Goal: Task Accomplishment & Management: Manage account settings

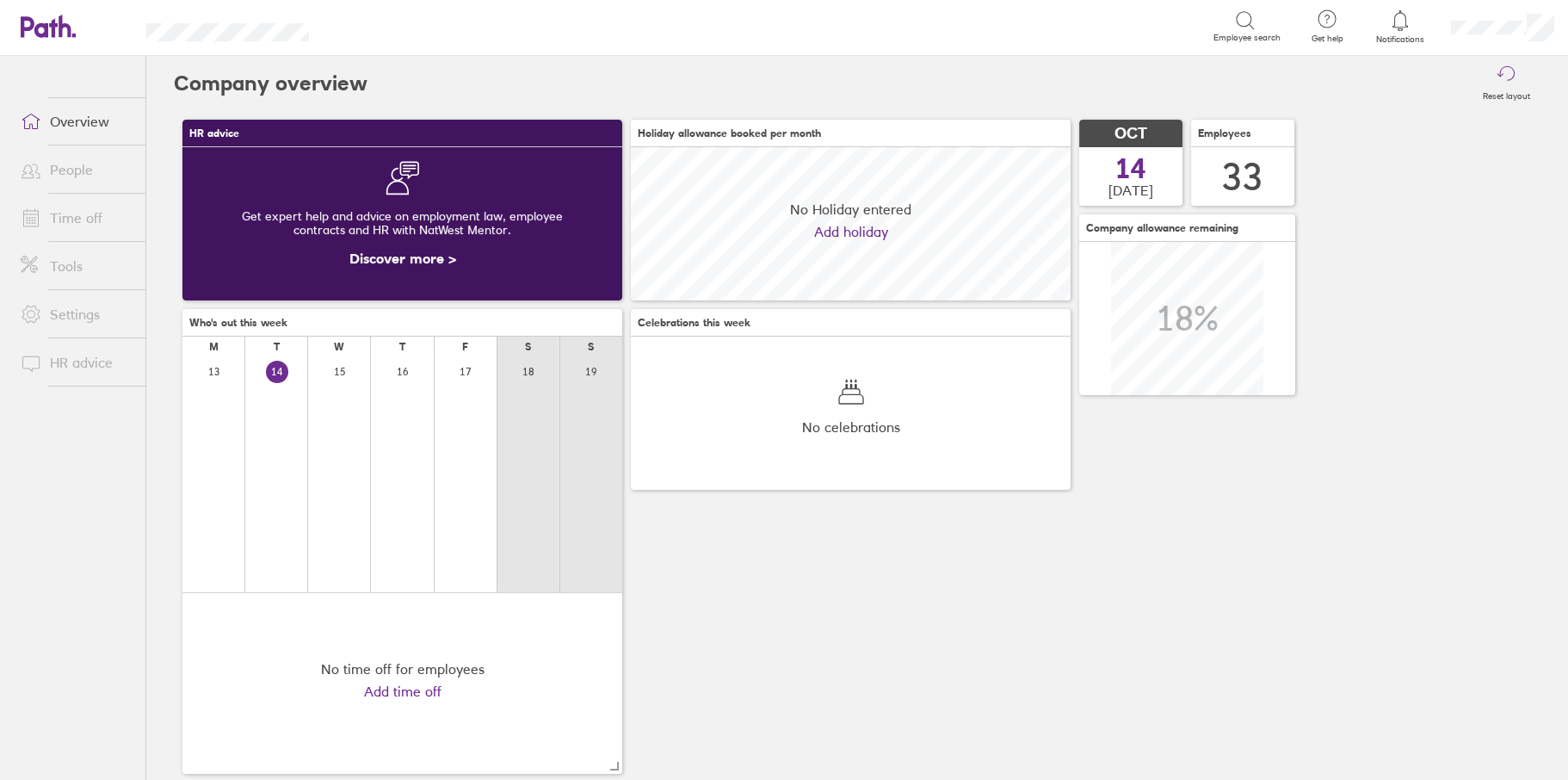
scroll to position [153, 439]
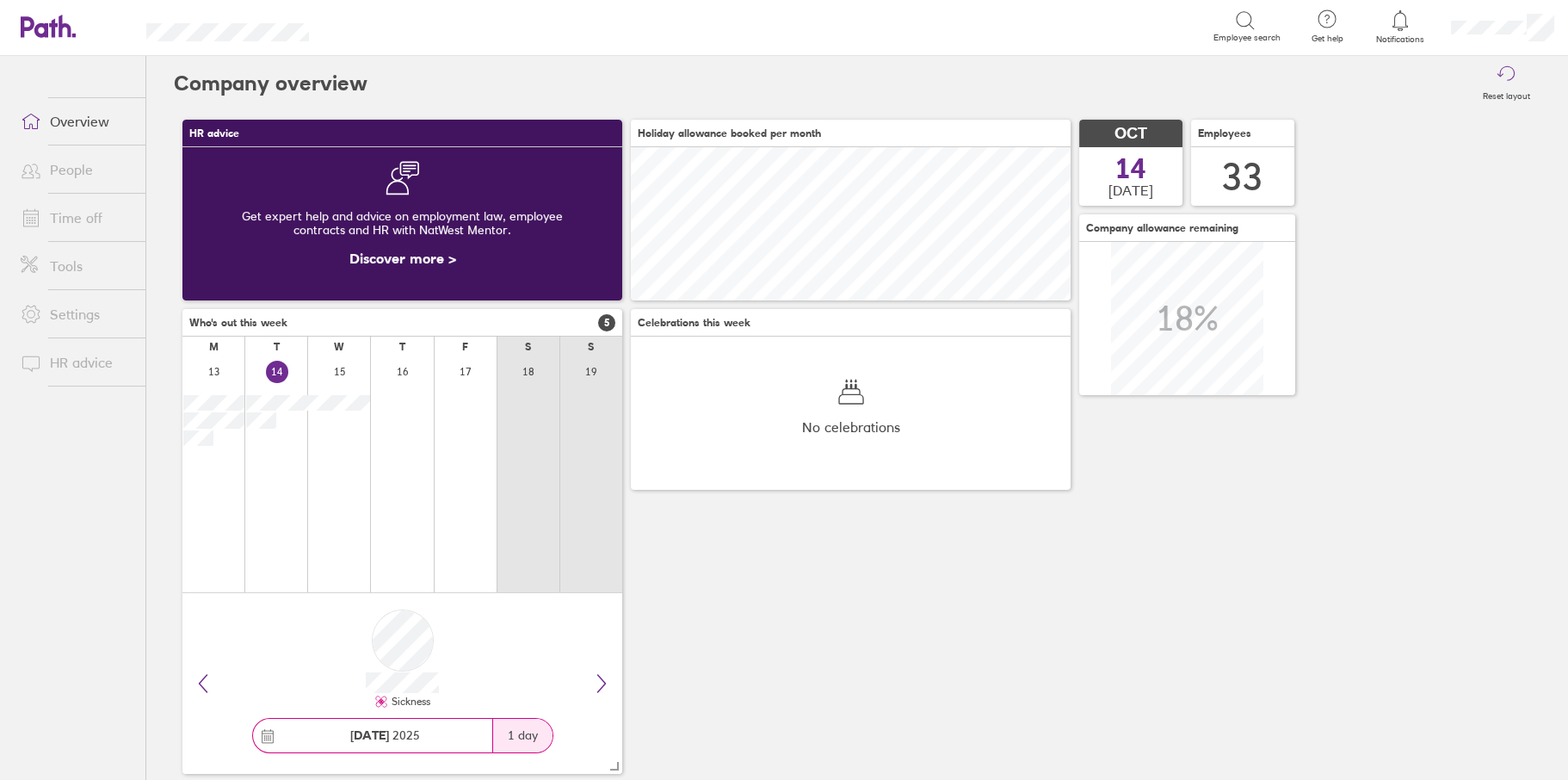
click at [76, 212] on link "Time off" at bounding box center [76, 218] width 139 height 35
